Goal: Information Seeking & Learning: Learn about a topic

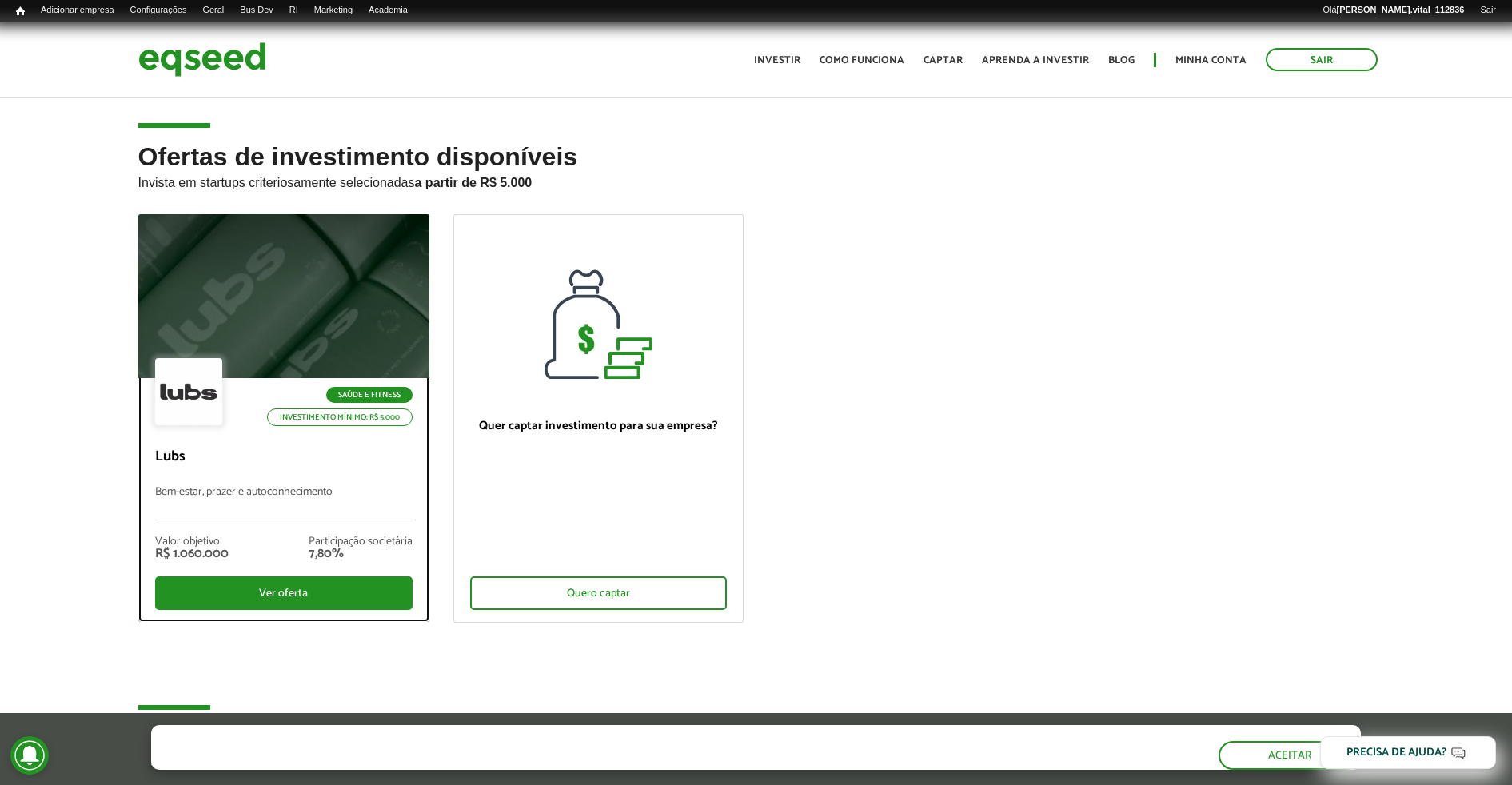
click at [350, 234] on div at bounding box center [284, 296] width 349 height 197
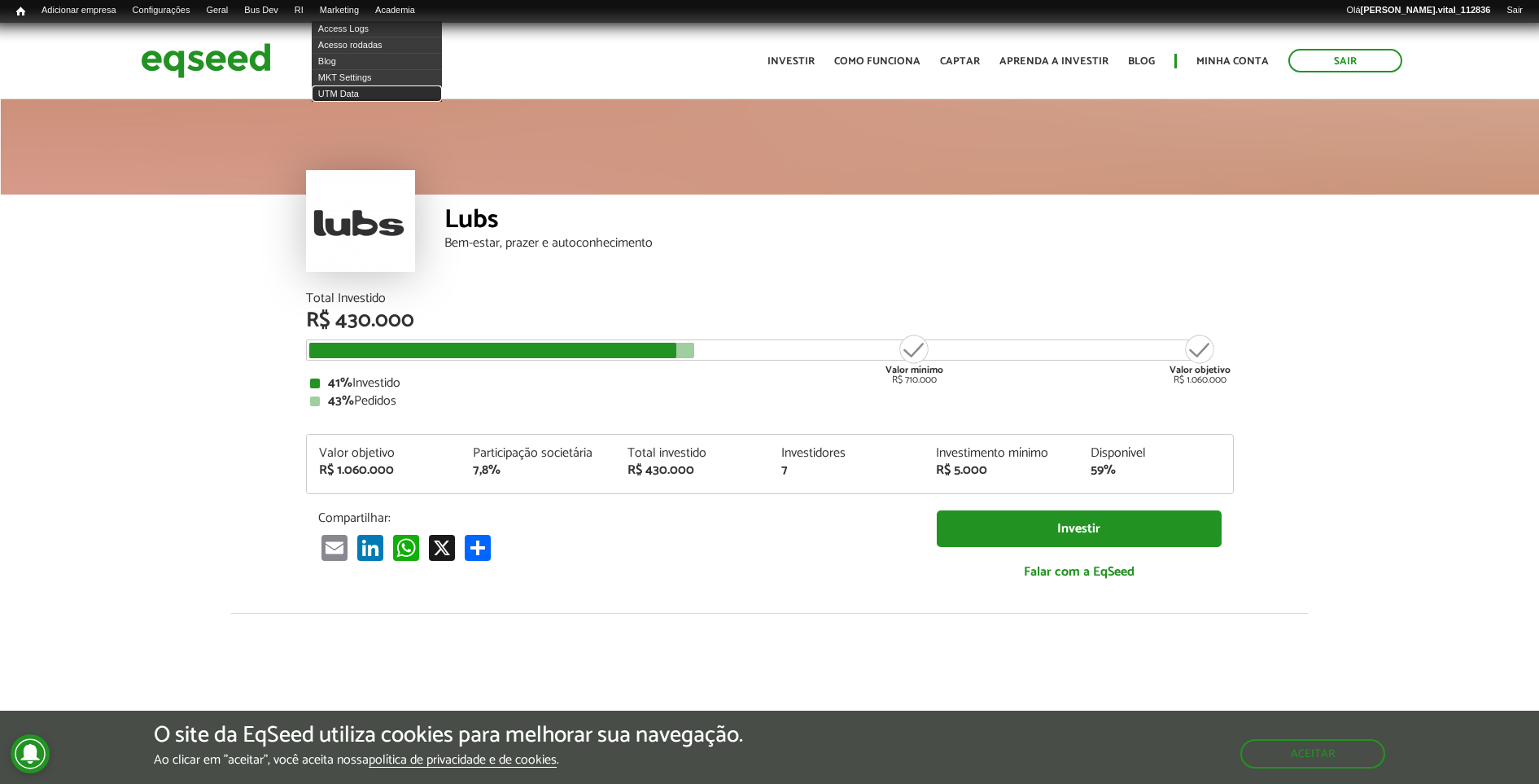
click at [360, 91] on link "UTM Data" at bounding box center [377, 93] width 130 height 16
